Goal: Navigation & Orientation: Find specific page/section

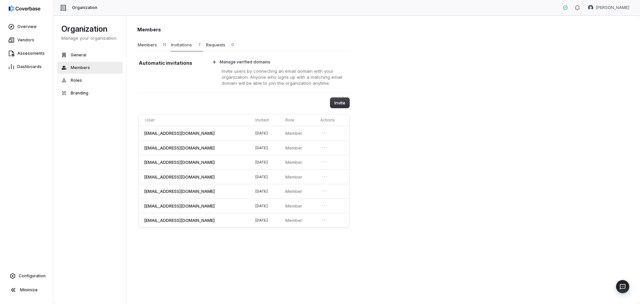
click at [184, 43] on button "Invitations 7" at bounding box center [187, 44] width 32 height 13
click at [152, 45] on button "Members 11" at bounding box center [152, 44] width 31 height 13
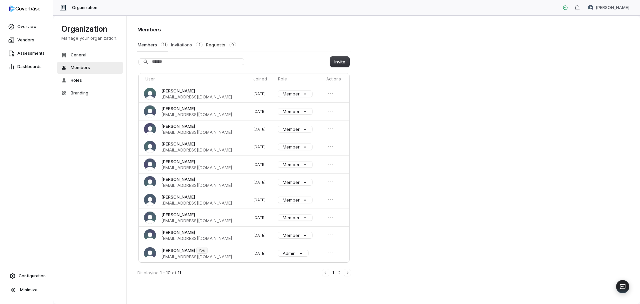
click at [180, 48] on button "Invitations 7" at bounding box center [187, 44] width 32 height 13
click at [180, 47] on button "Invitations 7" at bounding box center [187, 44] width 32 height 13
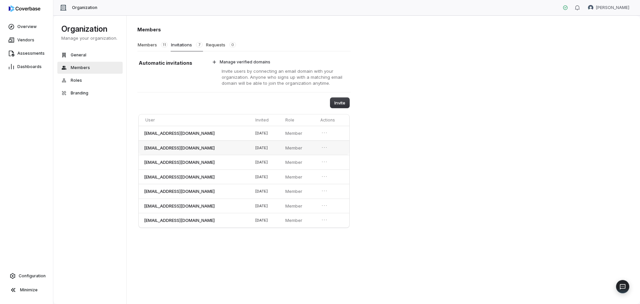
click at [299, 150] on p "Member" at bounding box center [298, 148] width 27 height 6
click at [211, 43] on button "Requests 0" at bounding box center [221, 44] width 31 height 13
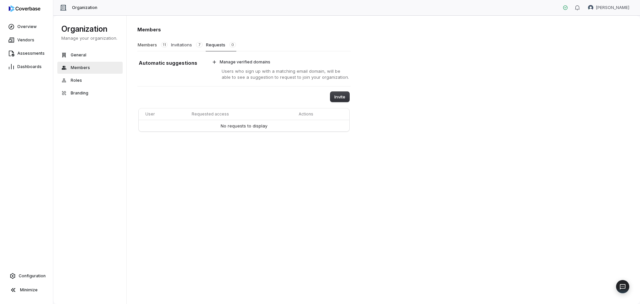
click at [183, 44] on button "Invitations 7" at bounding box center [187, 44] width 32 height 13
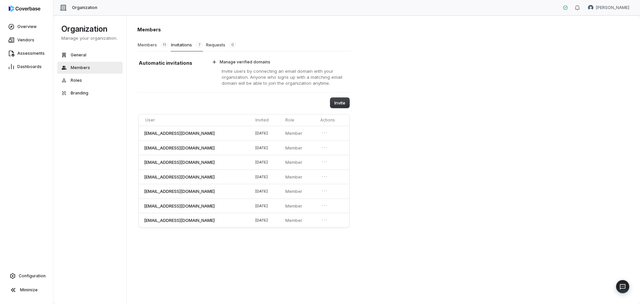
click at [148, 44] on button "Members 11" at bounding box center [152, 44] width 31 height 13
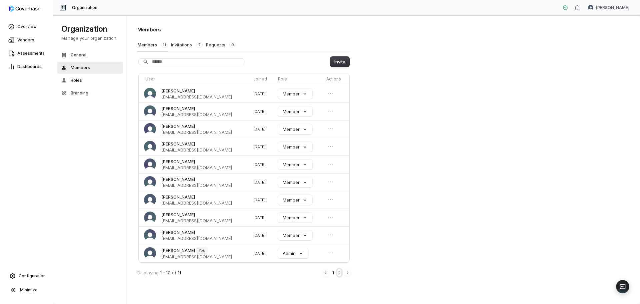
click at [340, 273] on button "2" at bounding box center [339, 272] width 4 height 7
